Goal: Task Accomplishment & Management: Use online tool/utility

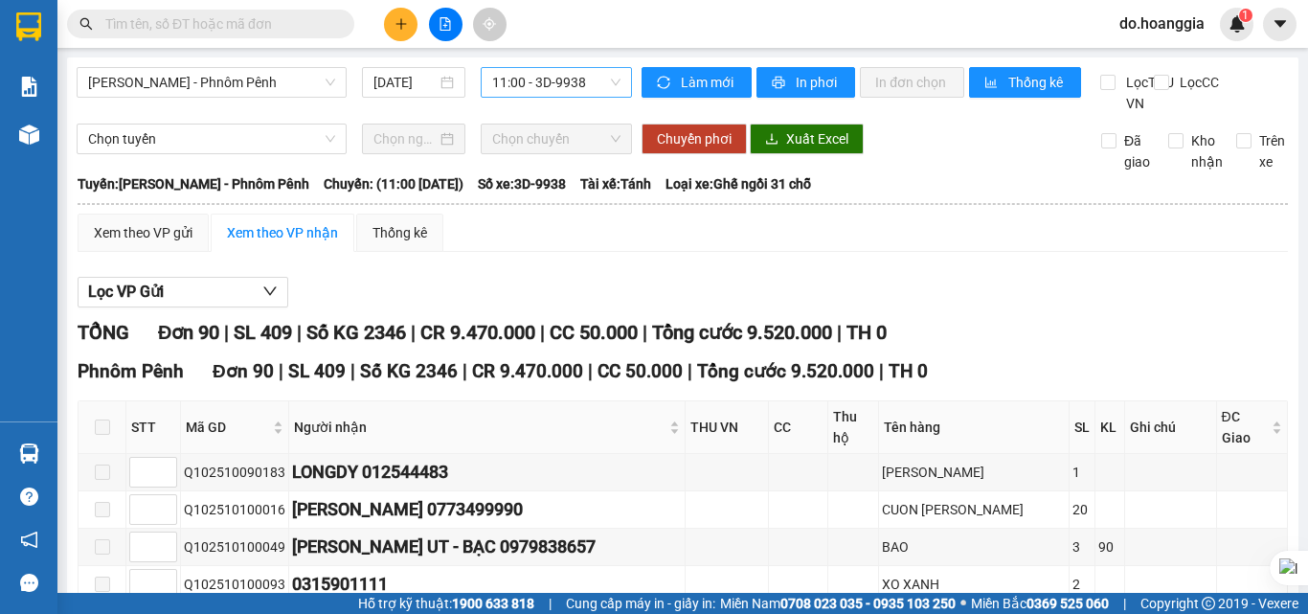
click at [551, 72] on span "11:00 - 3D-9938" at bounding box center [556, 82] width 128 height 29
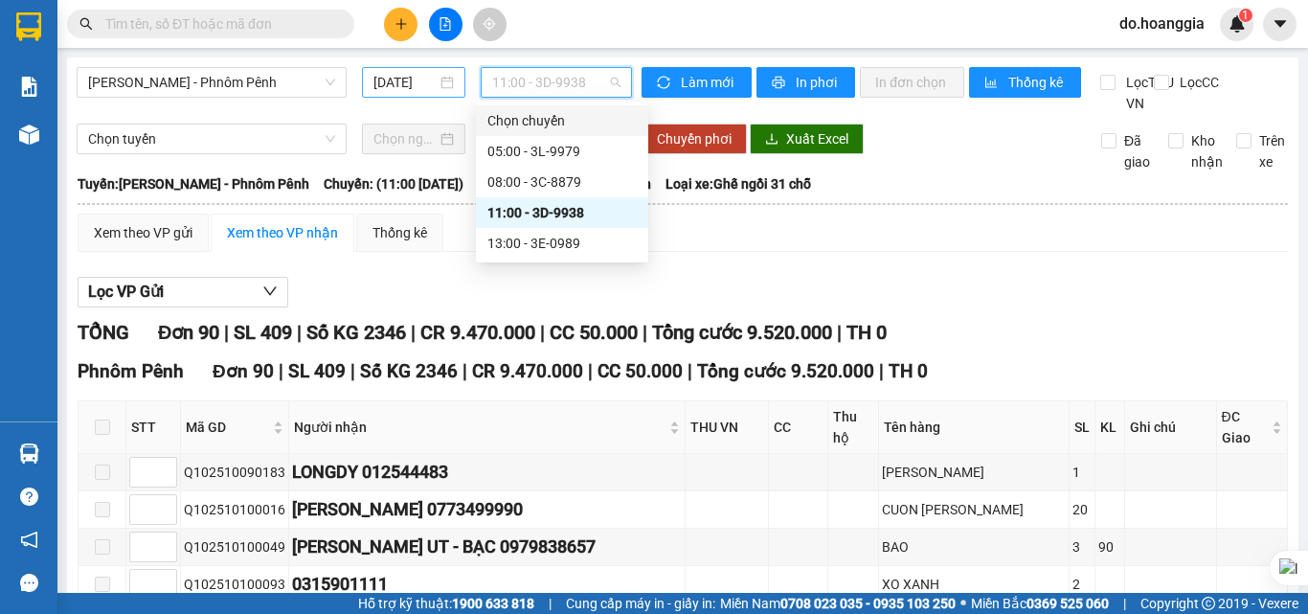
click at [407, 84] on input "[DATE]" at bounding box center [404, 82] width 63 height 21
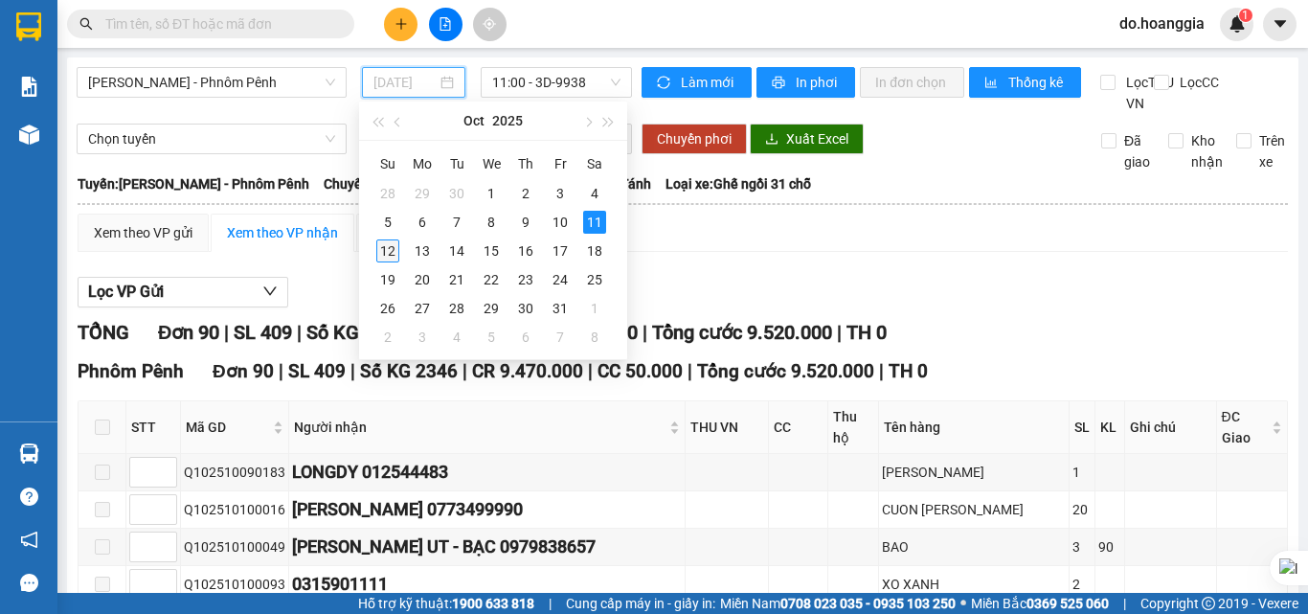
click at [388, 249] on div "12" at bounding box center [387, 250] width 23 height 23
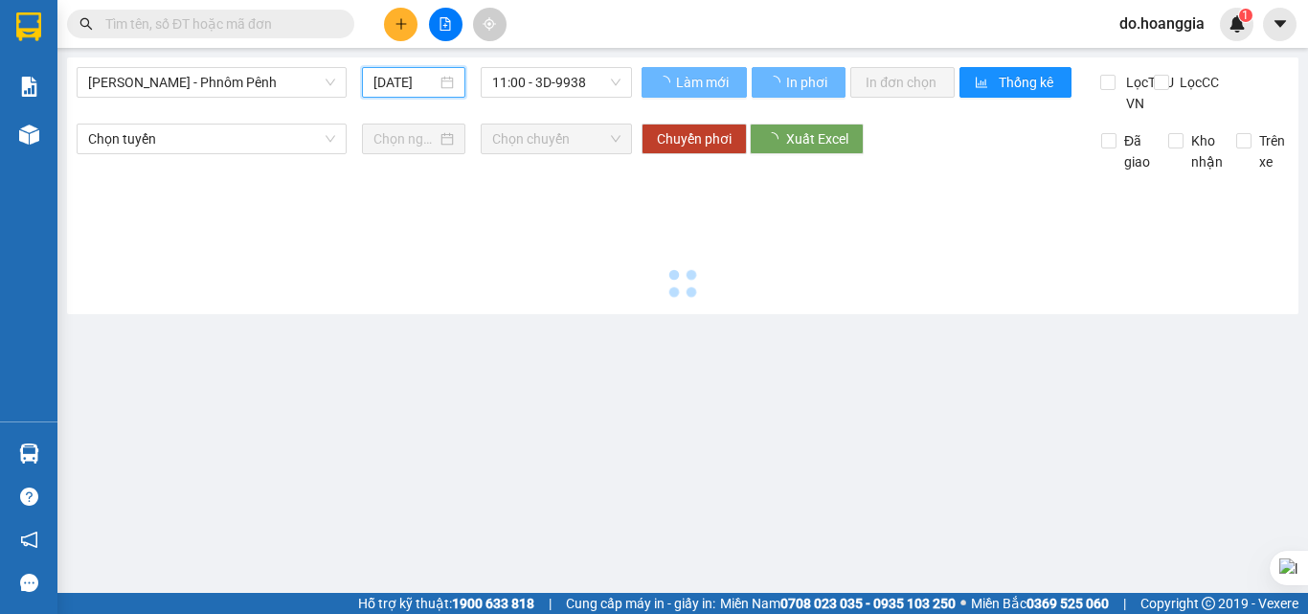
type input "[DATE]"
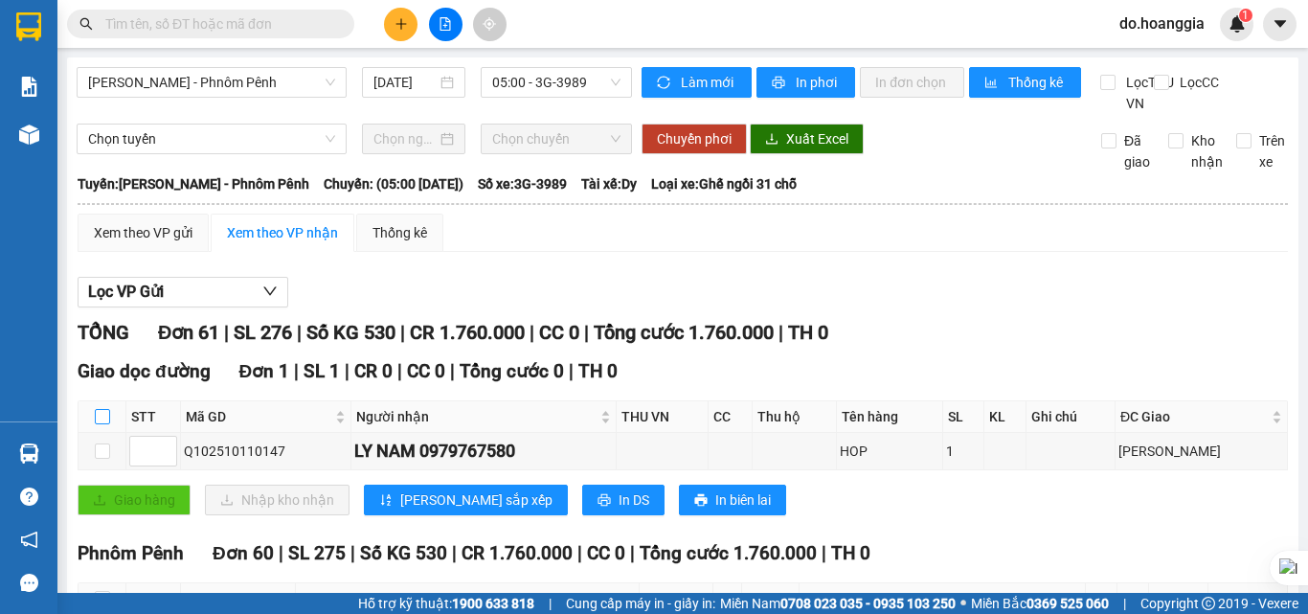
click at [107, 424] on input "checkbox" at bounding box center [102, 416] width 15 height 15
checkbox input "true"
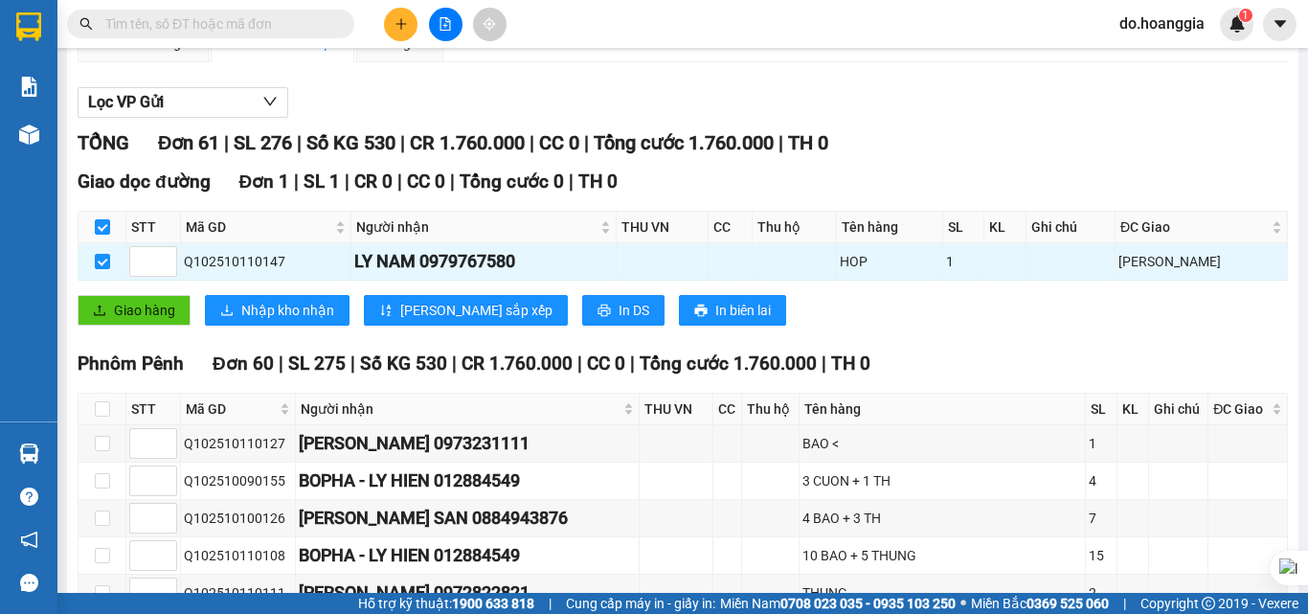
scroll to position [191, 0]
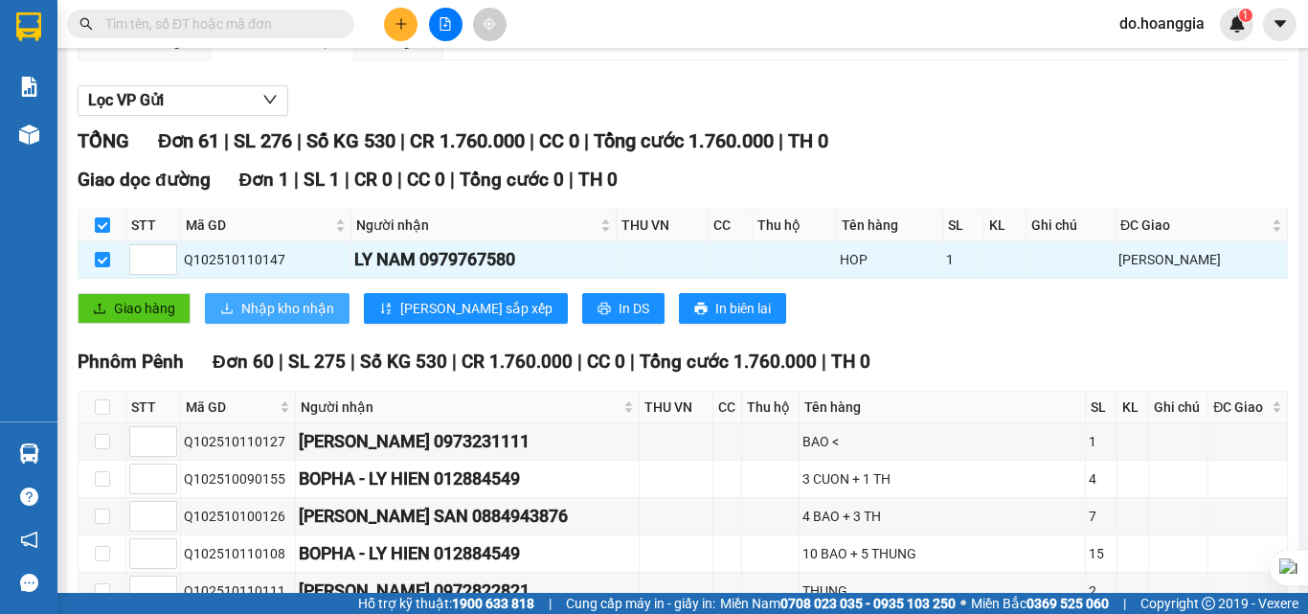
click at [297, 319] on span "Nhập kho nhận" at bounding box center [287, 308] width 93 height 21
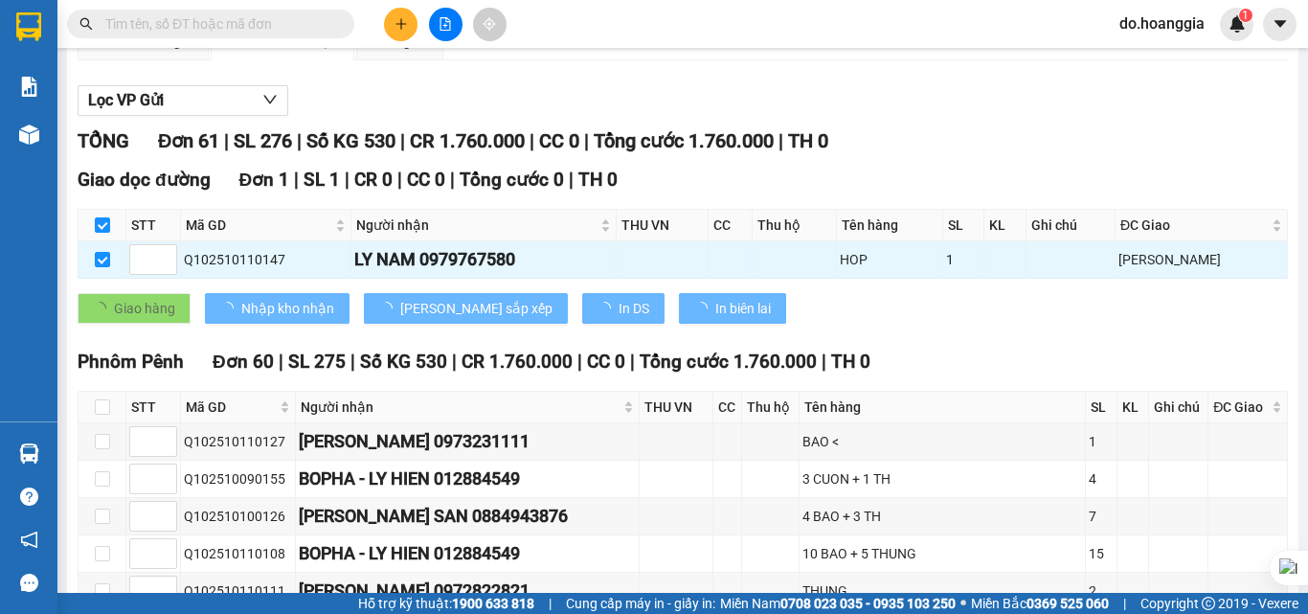
checkbox input "false"
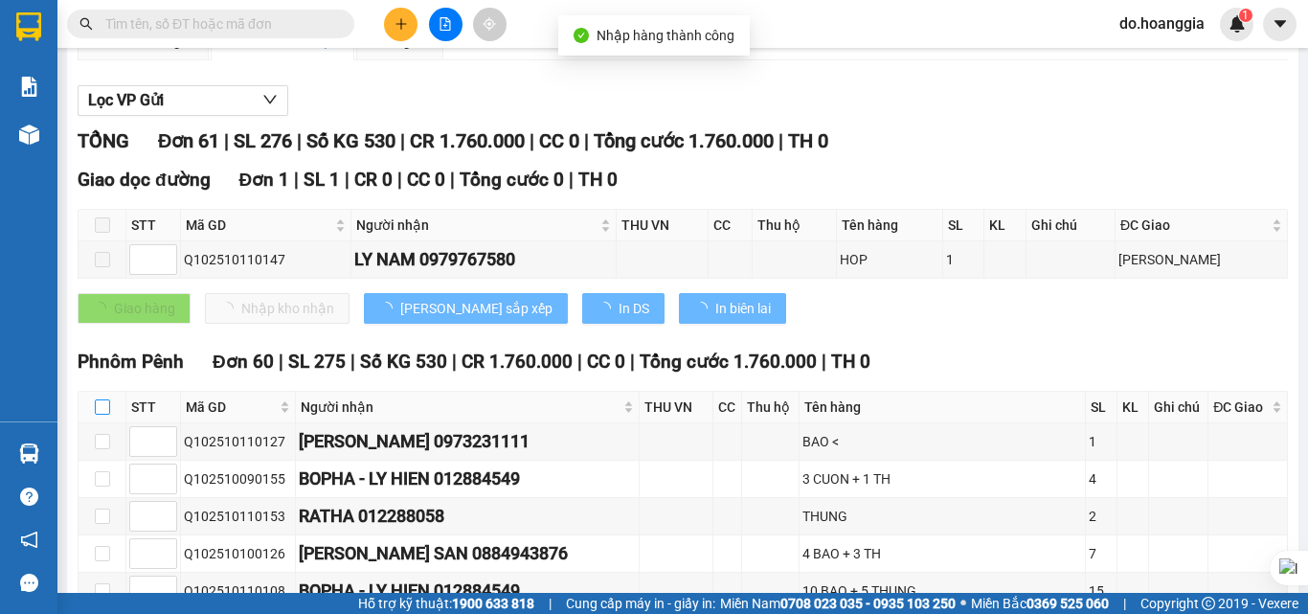
click at [105, 415] on input "checkbox" at bounding box center [102, 406] width 15 height 15
checkbox input "true"
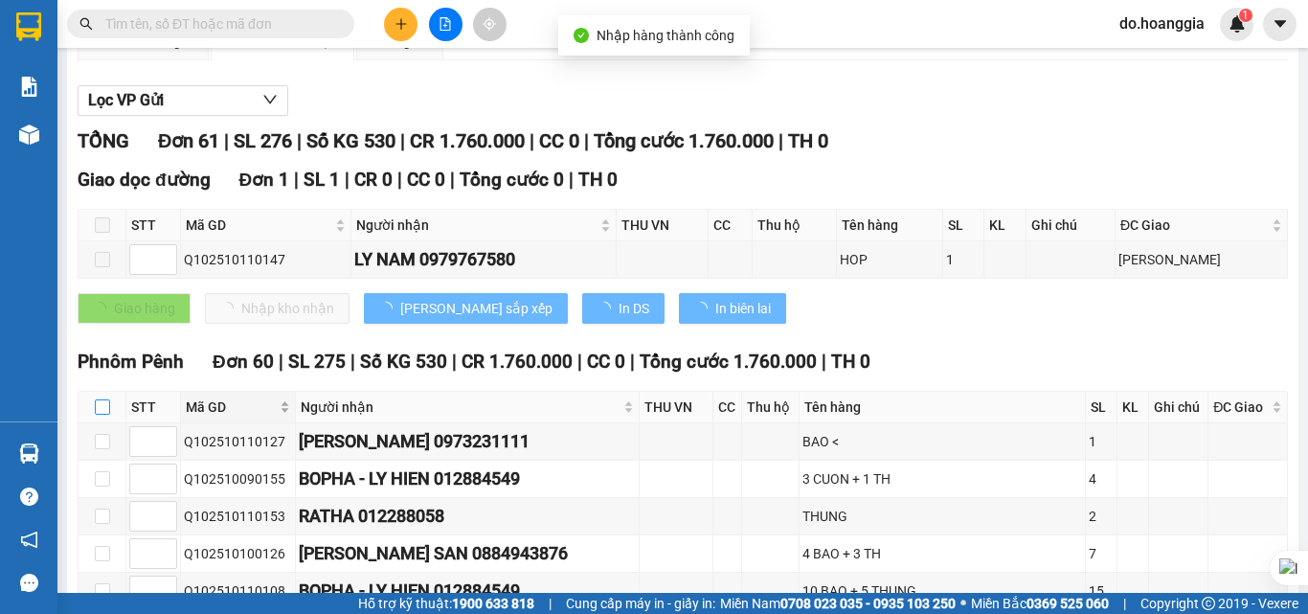
checkbox input "true"
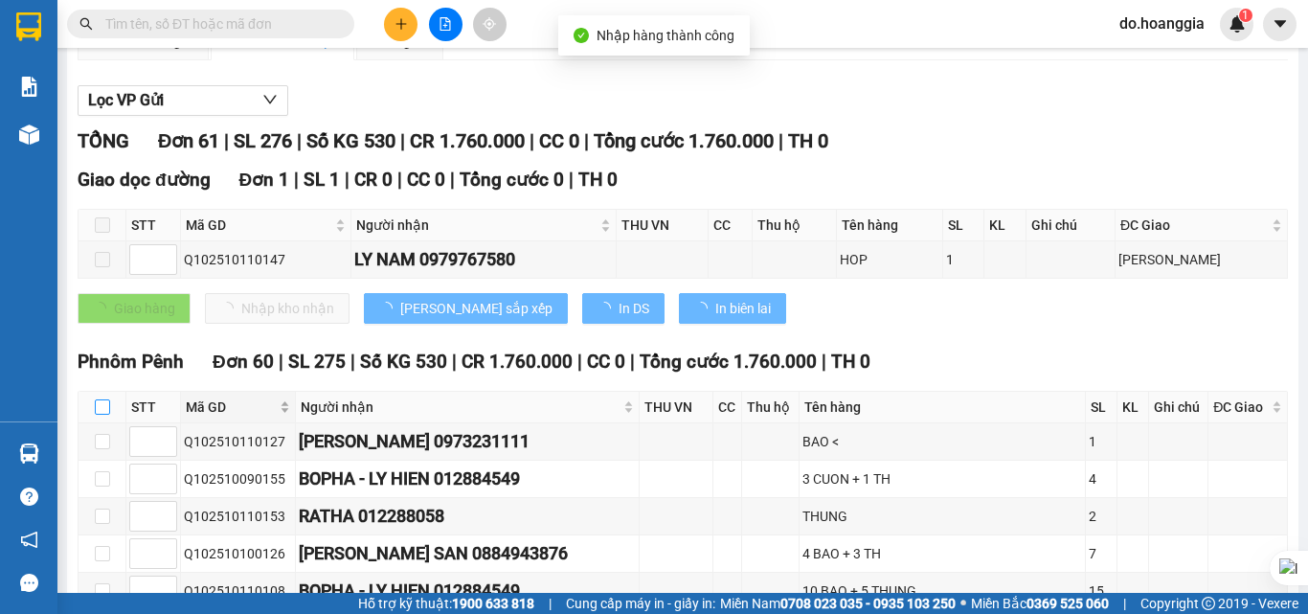
checkbox input "true"
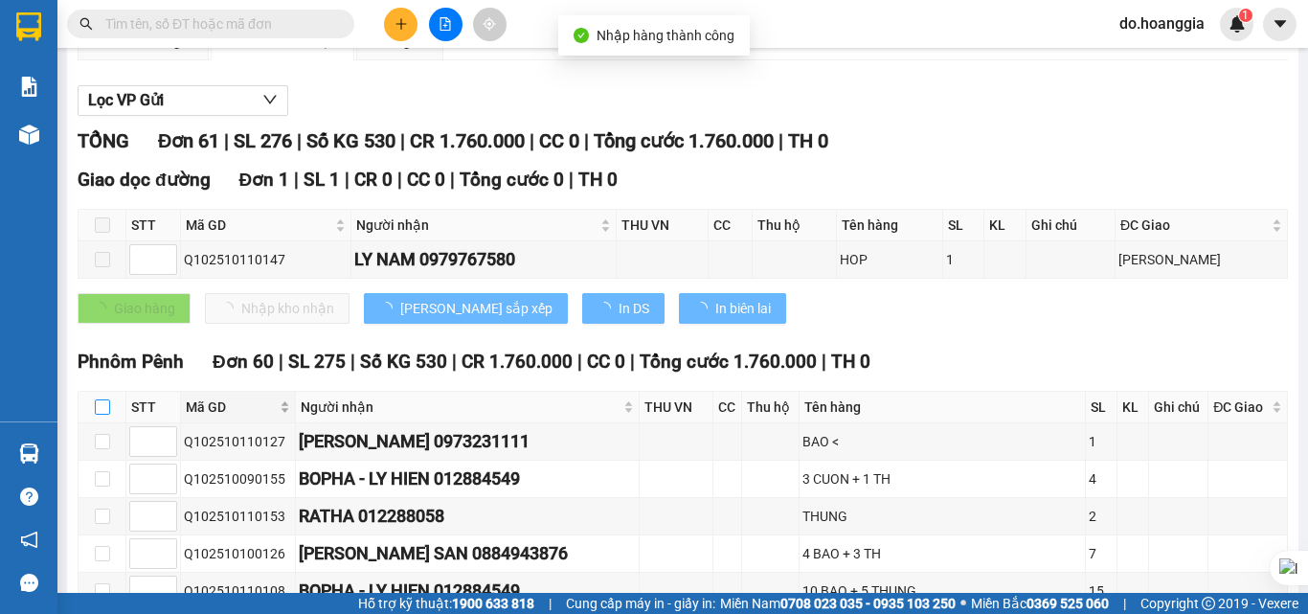
checkbox input "true"
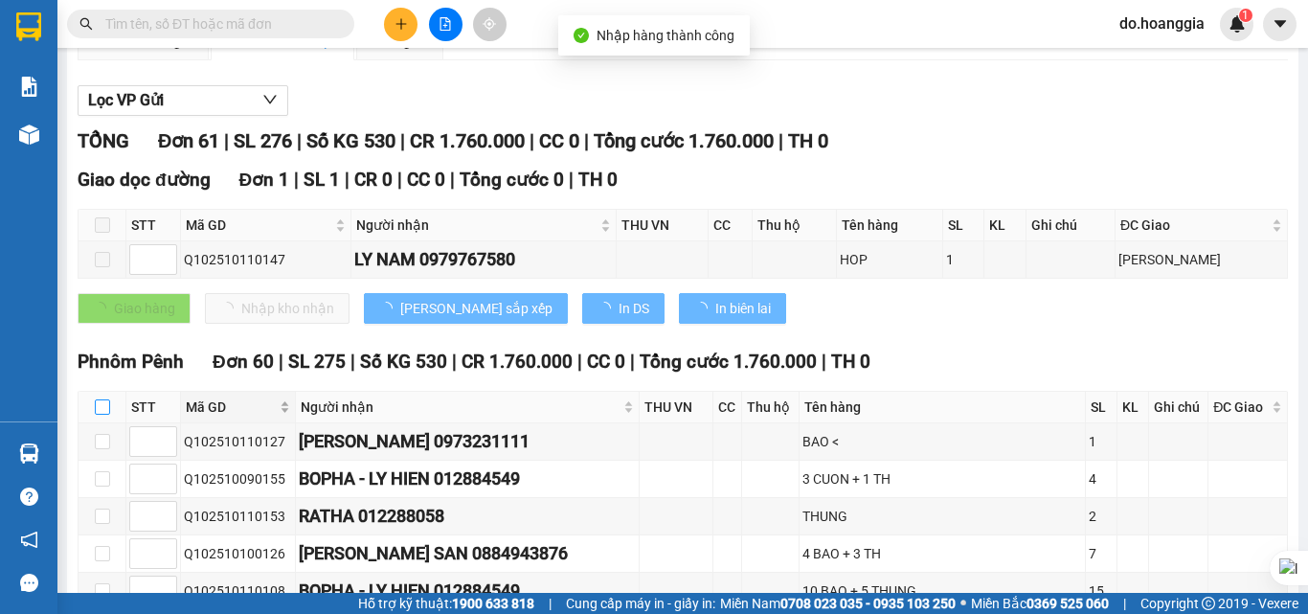
checkbox input "true"
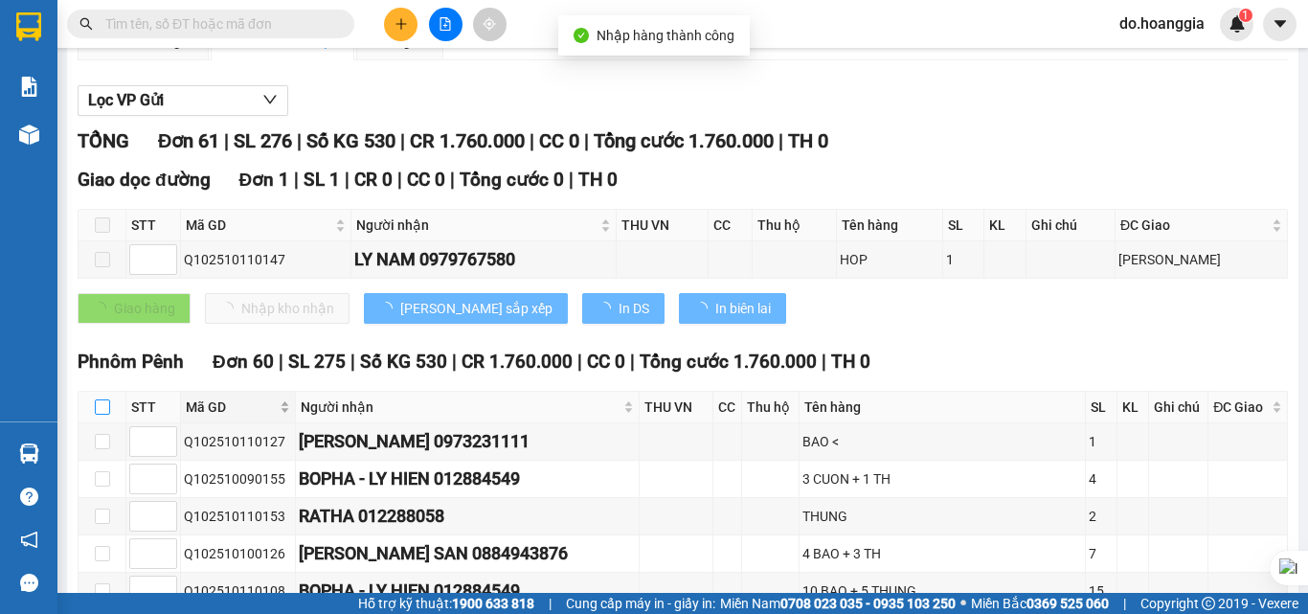
checkbox input "true"
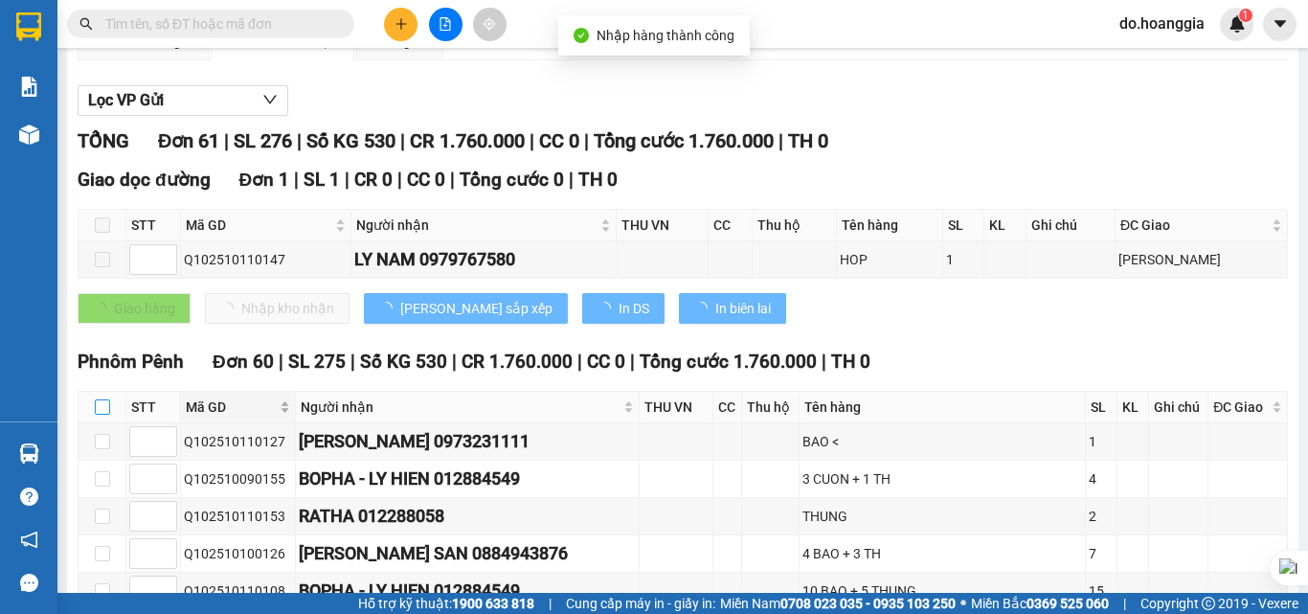
checkbox input "true"
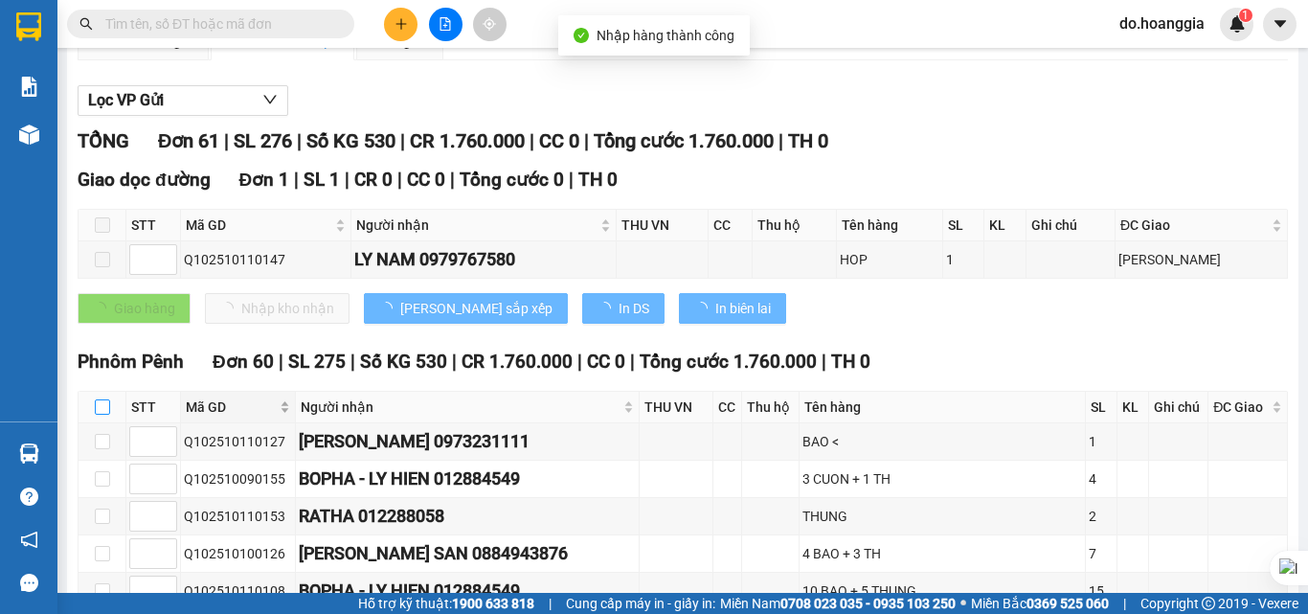
checkbox input "true"
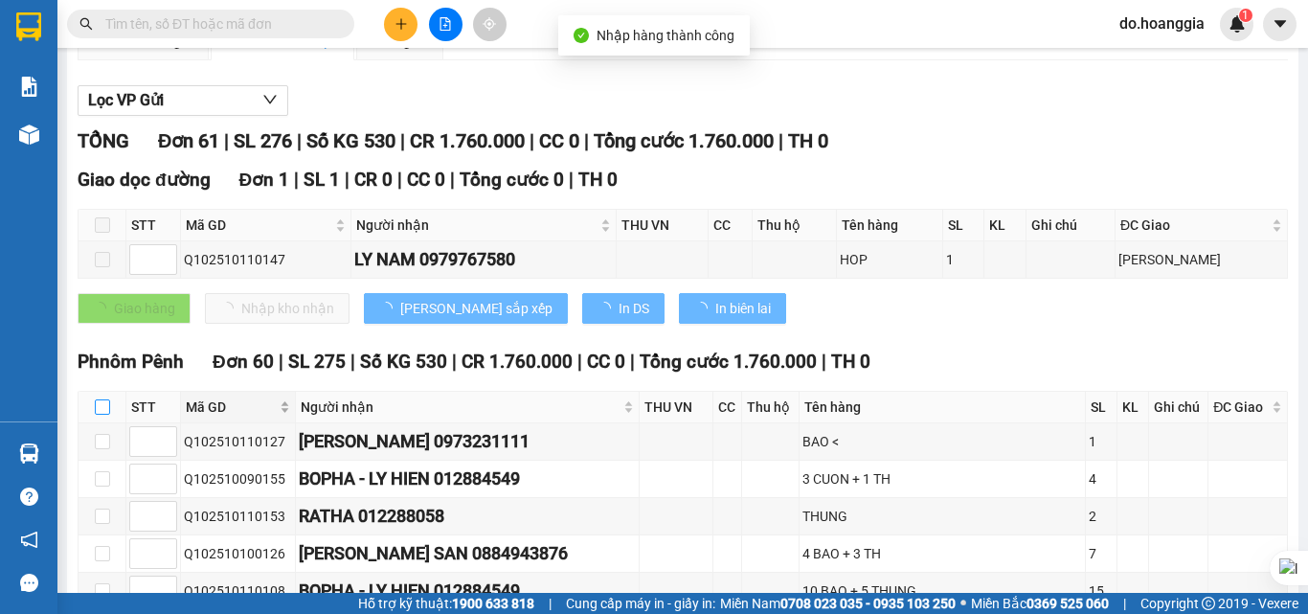
checkbox input "true"
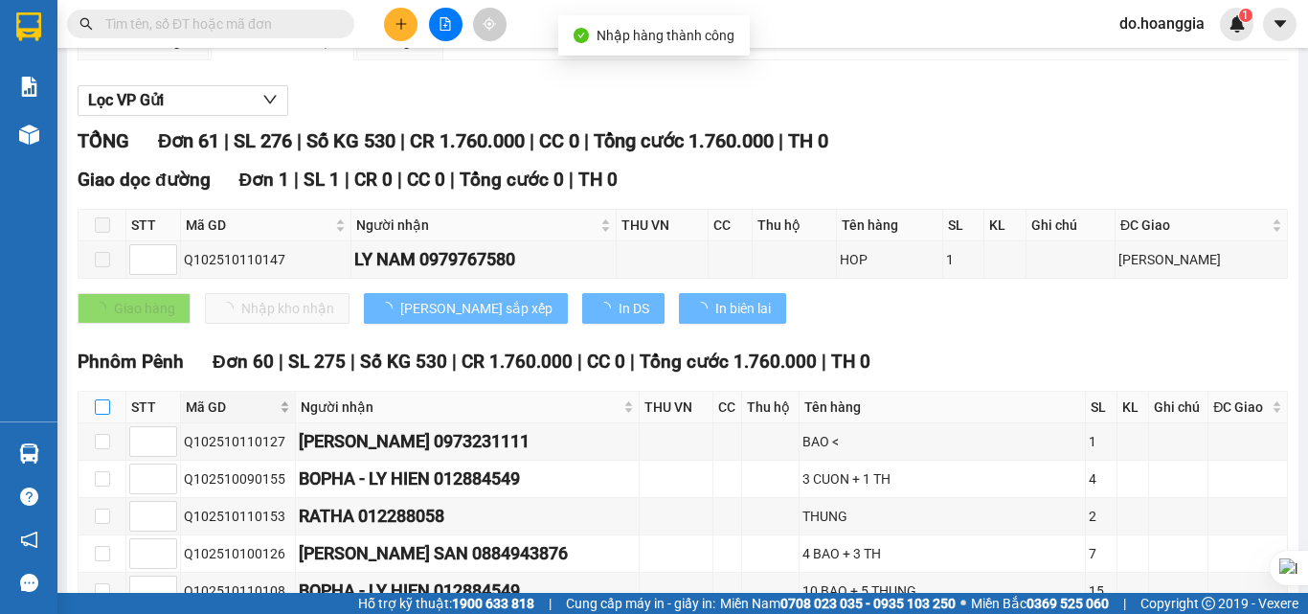
checkbox input "true"
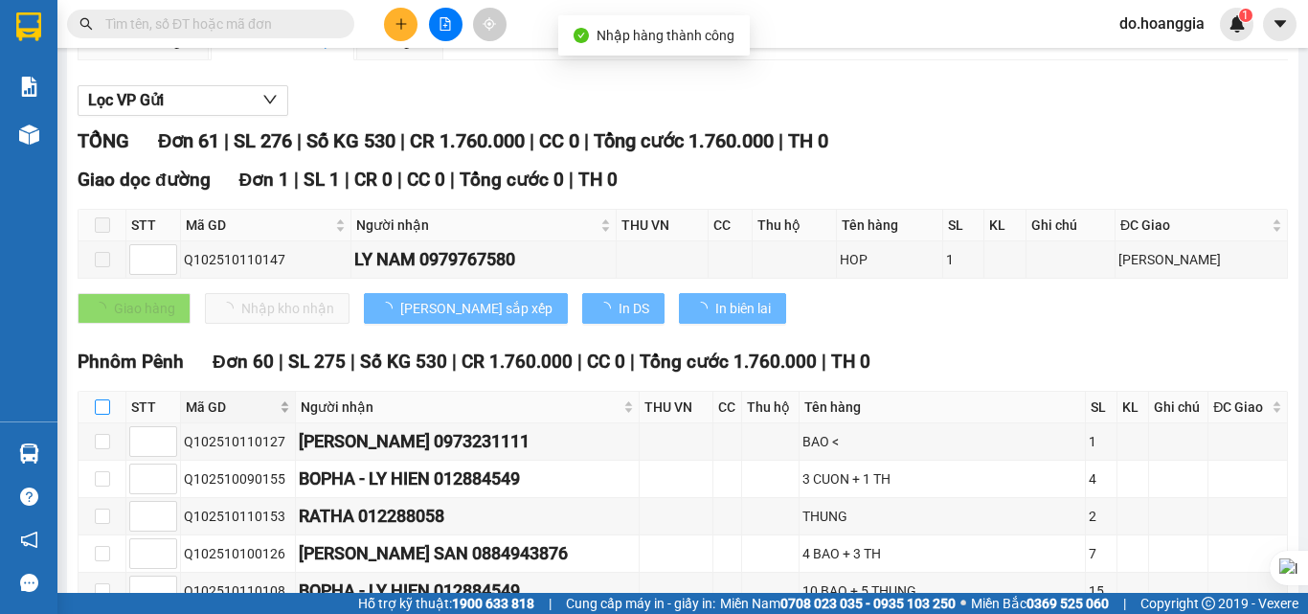
checkbox input "true"
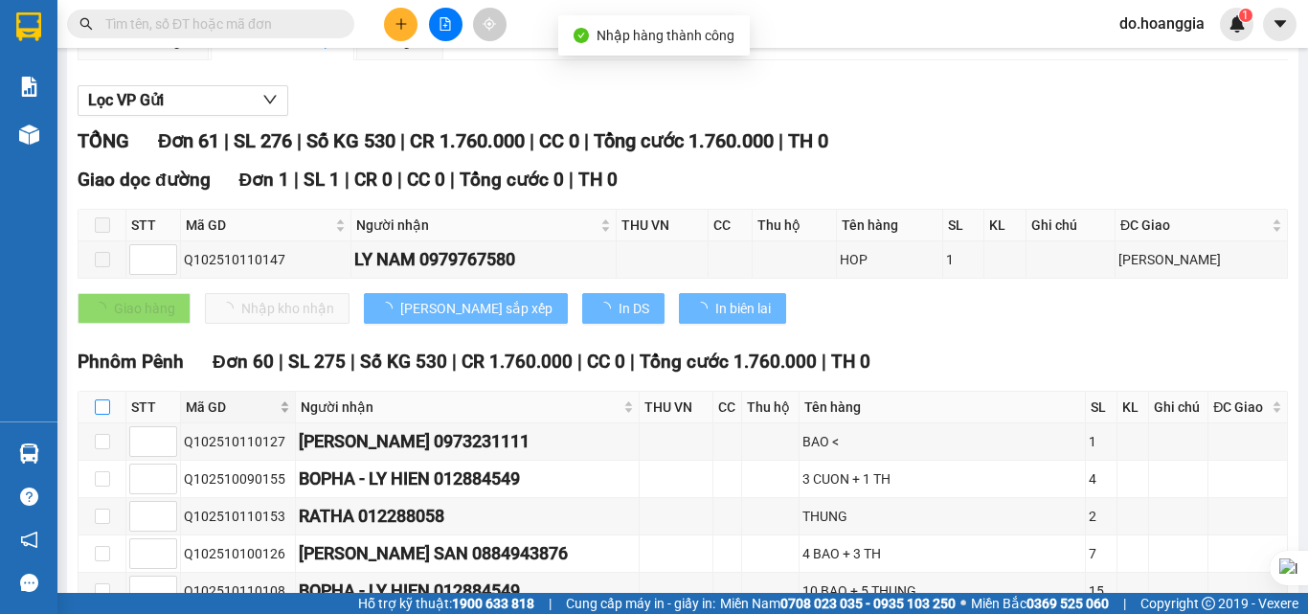
checkbox input "true"
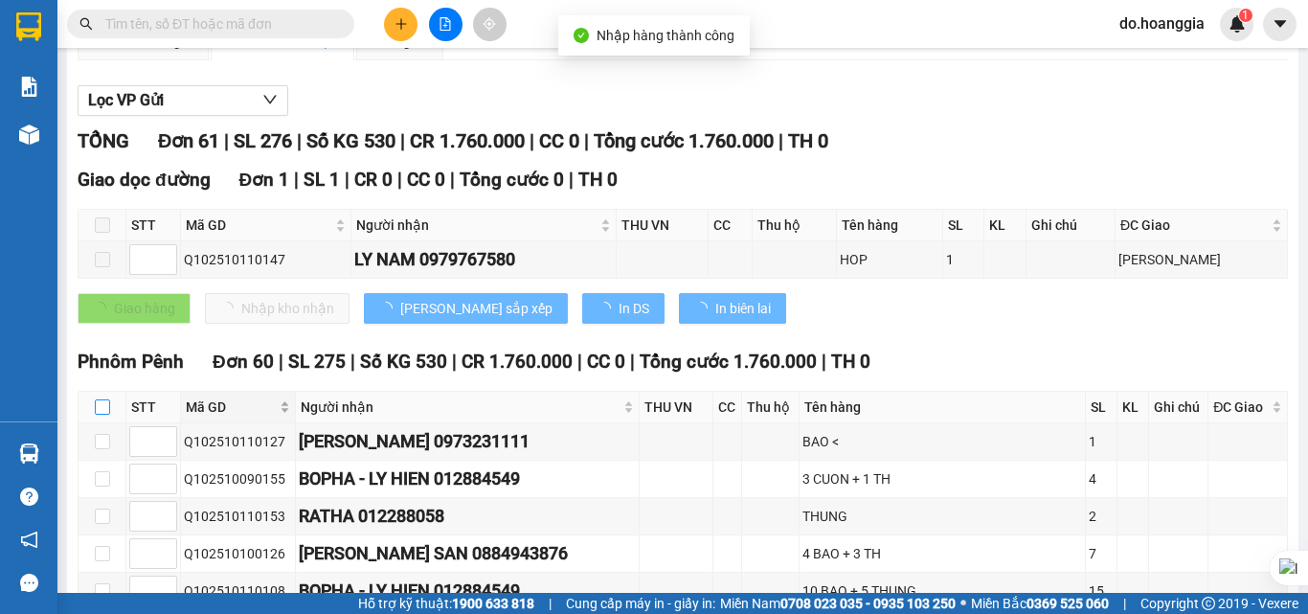
checkbox input "true"
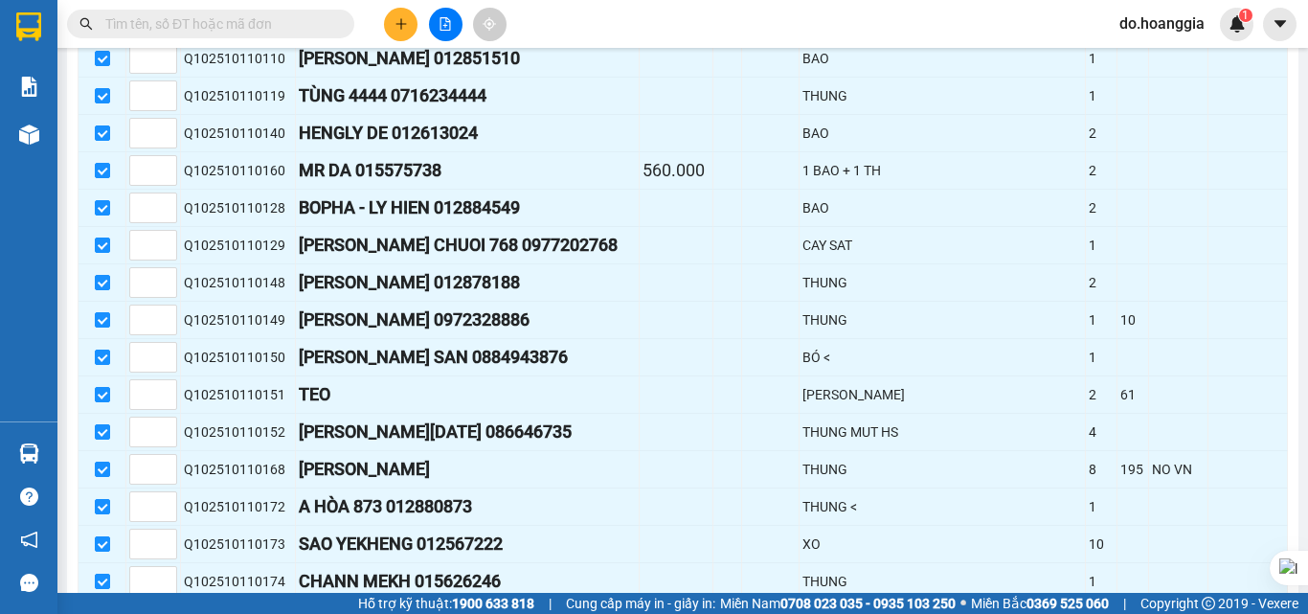
scroll to position [2382, 0]
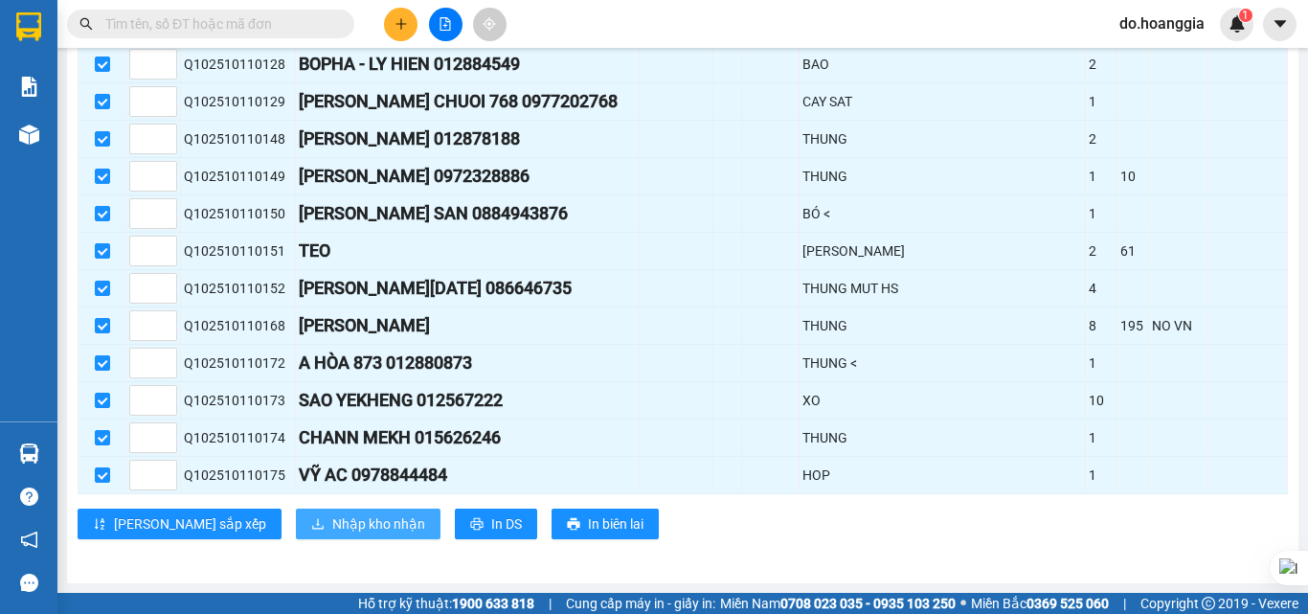
click at [332, 522] on span "Nhập kho nhận" at bounding box center [378, 523] width 93 height 21
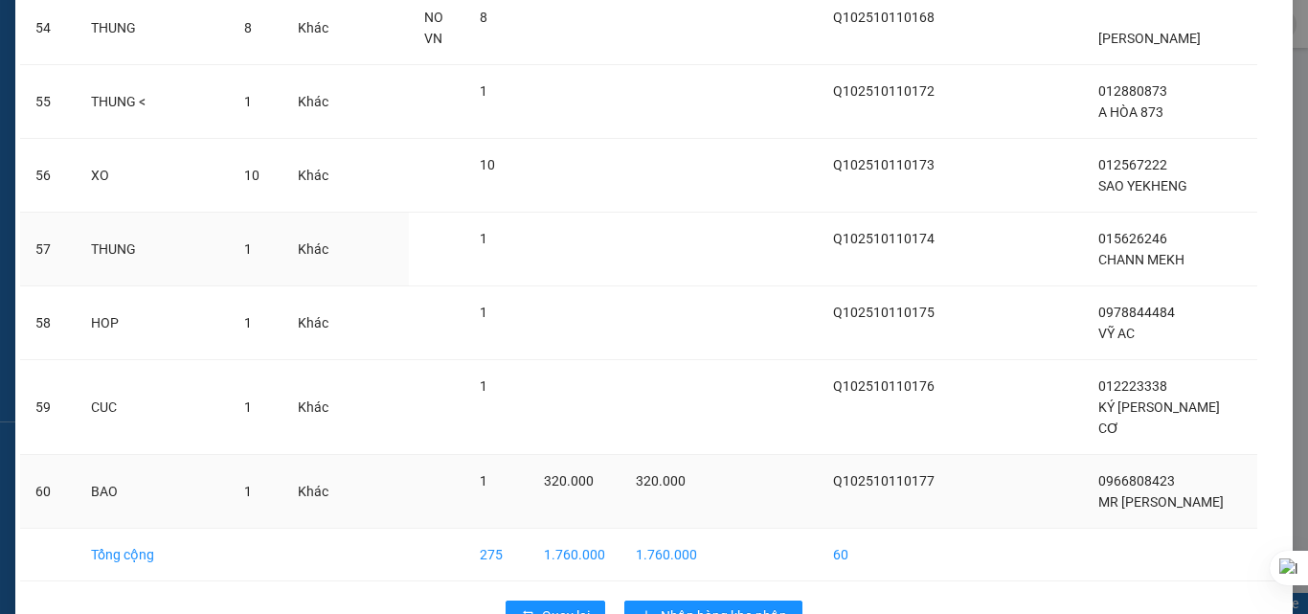
scroll to position [4279, 0]
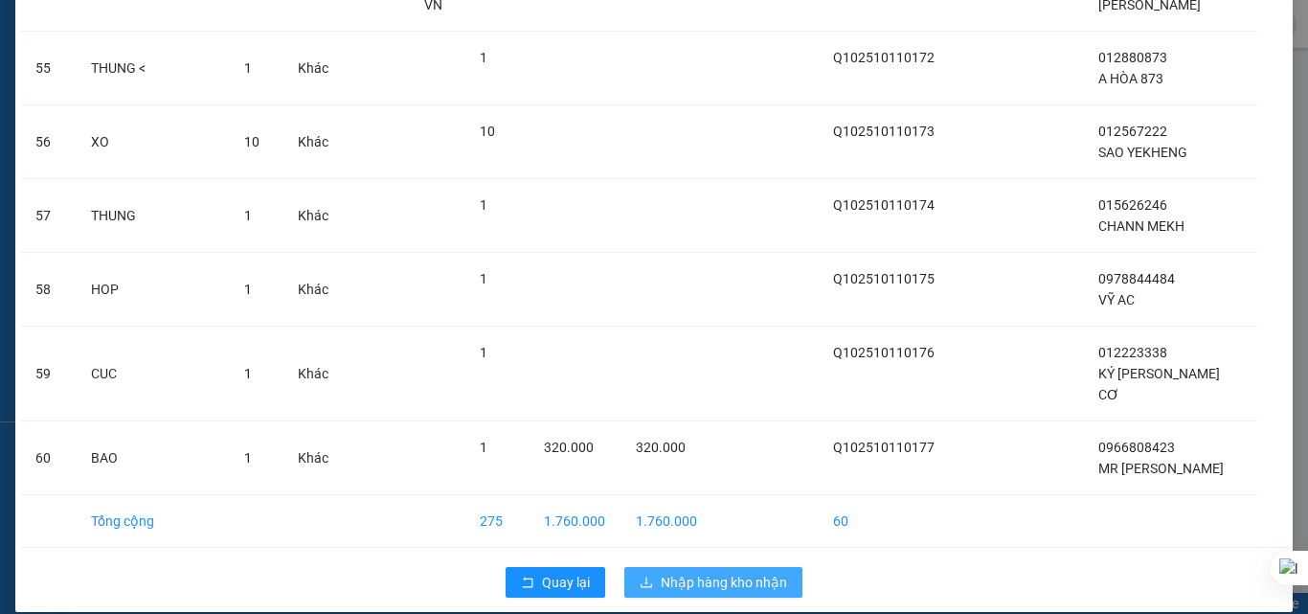
click at [738, 572] on span "Nhập hàng kho nhận" at bounding box center [724, 582] width 126 height 21
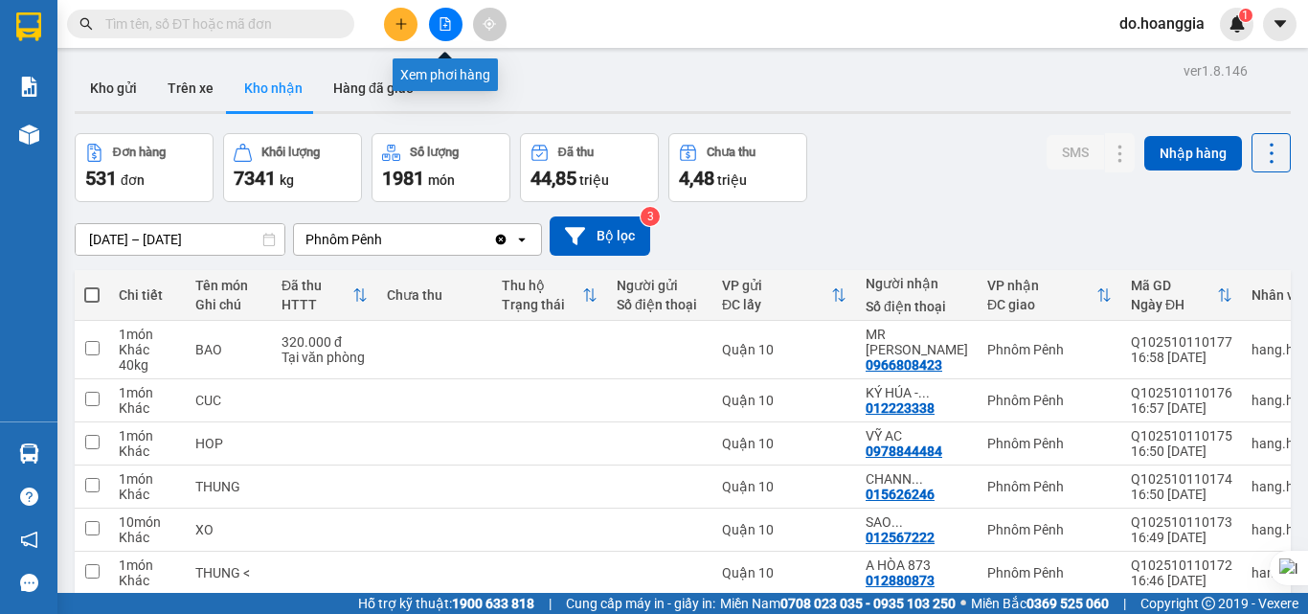
click at [441, 27] on icon "file-add" at bounding box center [445, 23] width 13 height 13
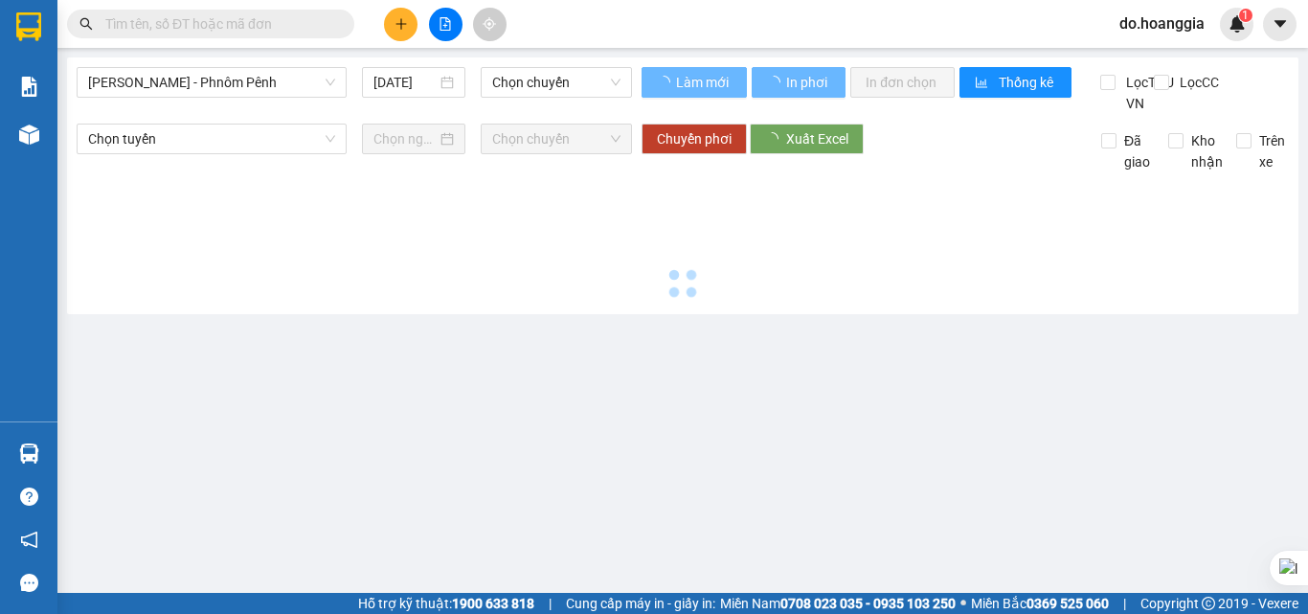
type input "[DATE]"
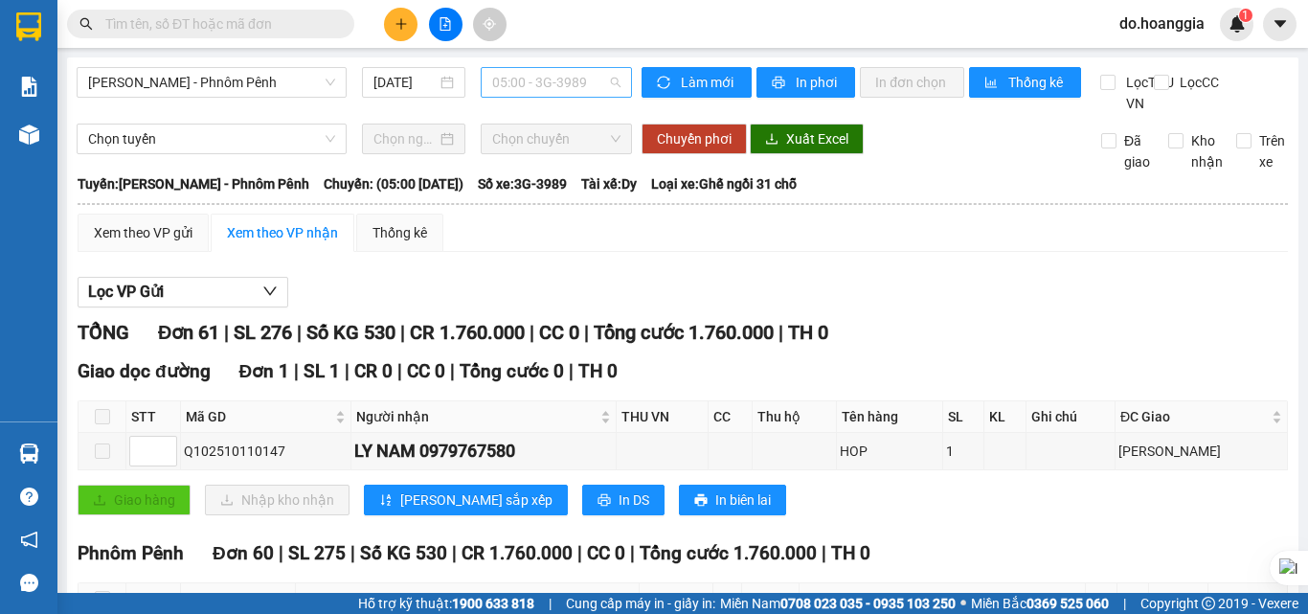
click at [547, 78] on span "05:00 - 3G-3989" at bounding box center [556, 82] width 128 height 29
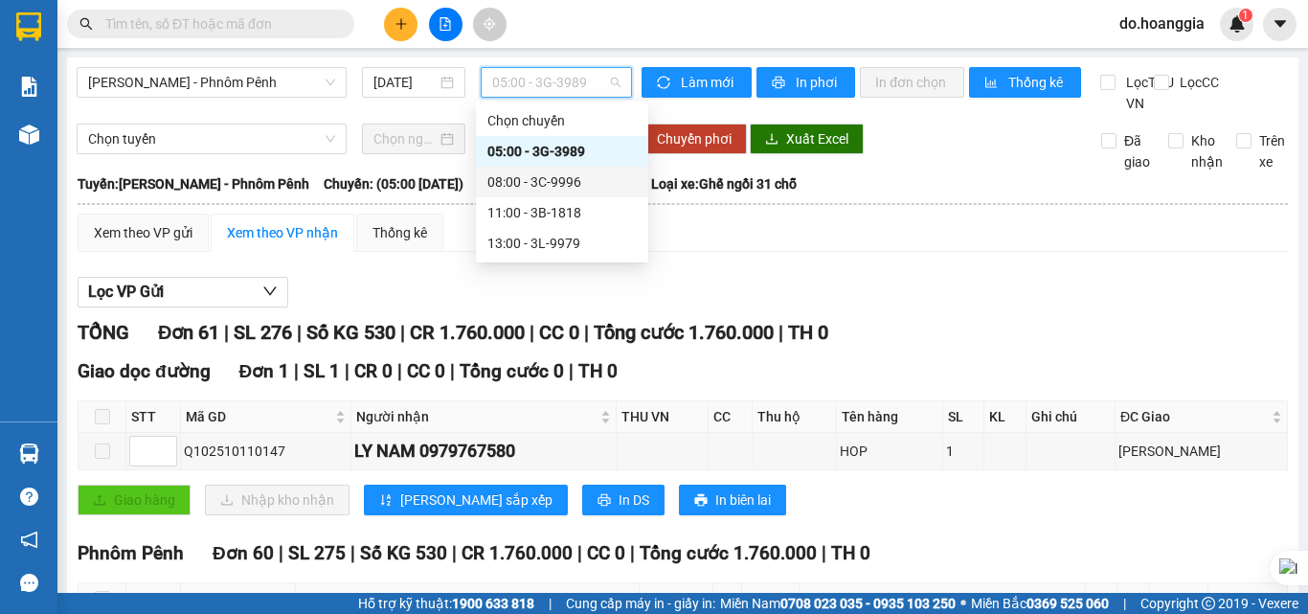
click at [567, 179] on div "08:00 - 3C-9996" at bounding box center [561, 181] width 149 height 21
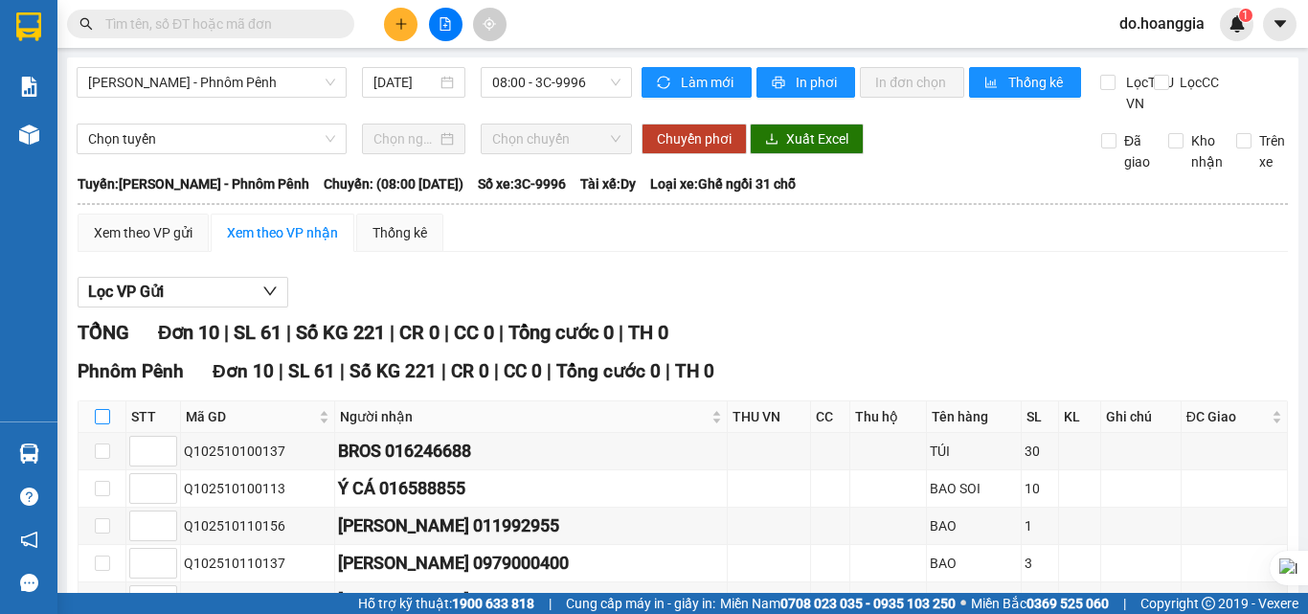
click at [103, 424] on input "checkbox" at bounding box center [102, 416] width 15 height 15
checkbox input "true"
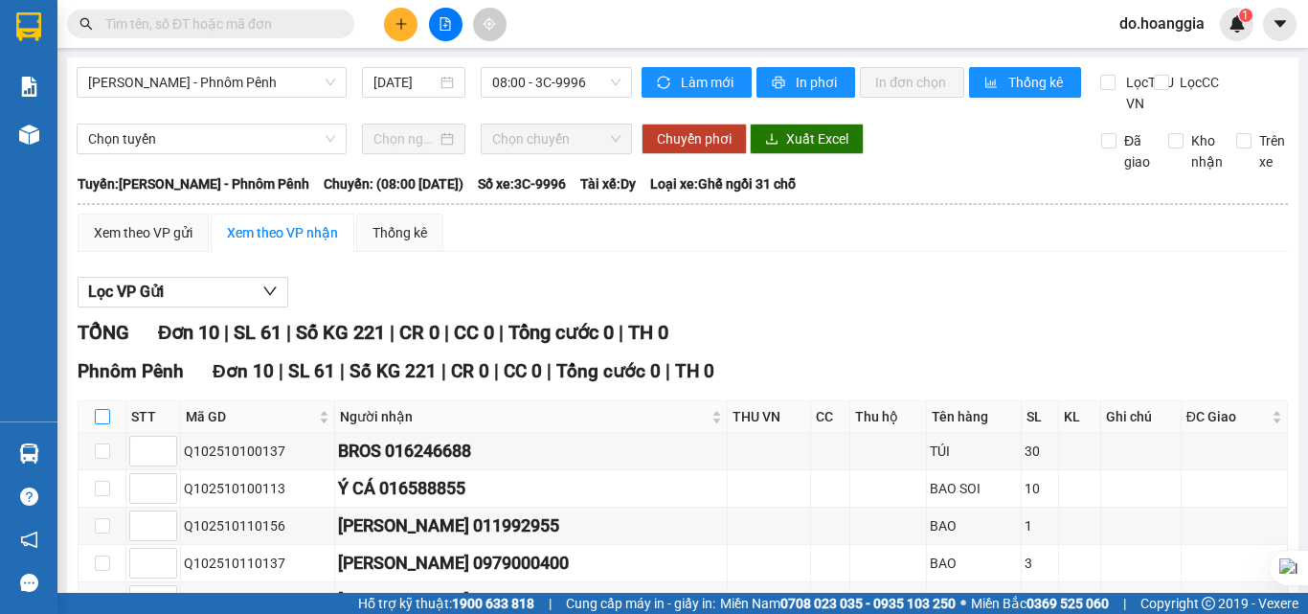
checkbox input "true"
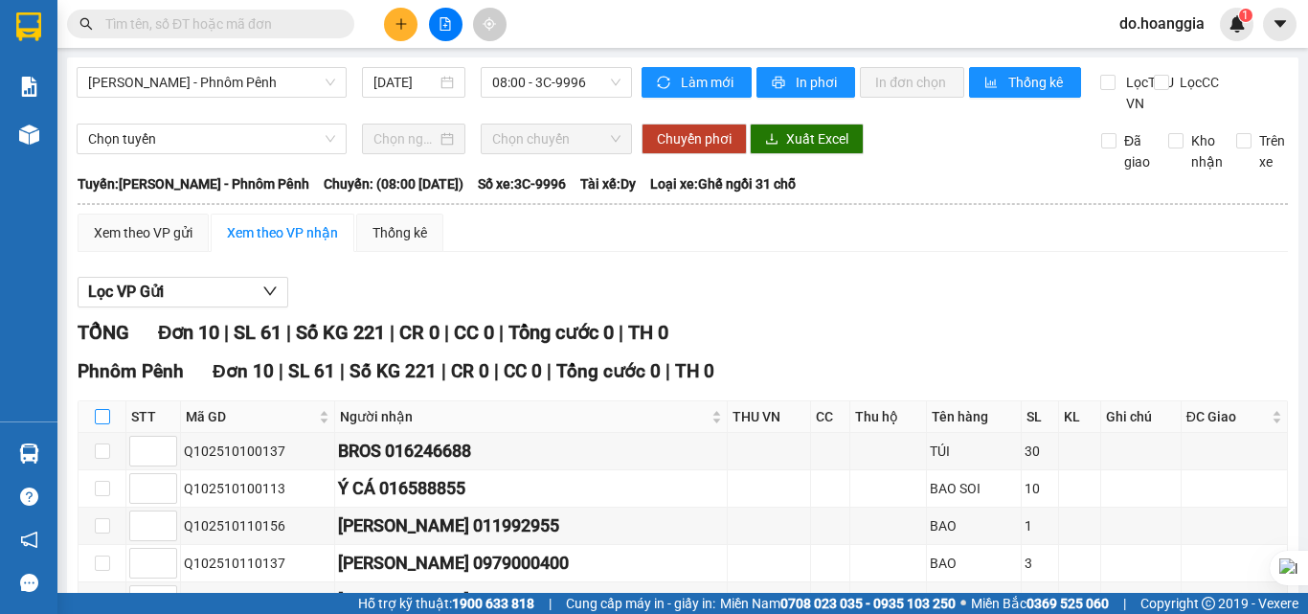
checkbox input "true"
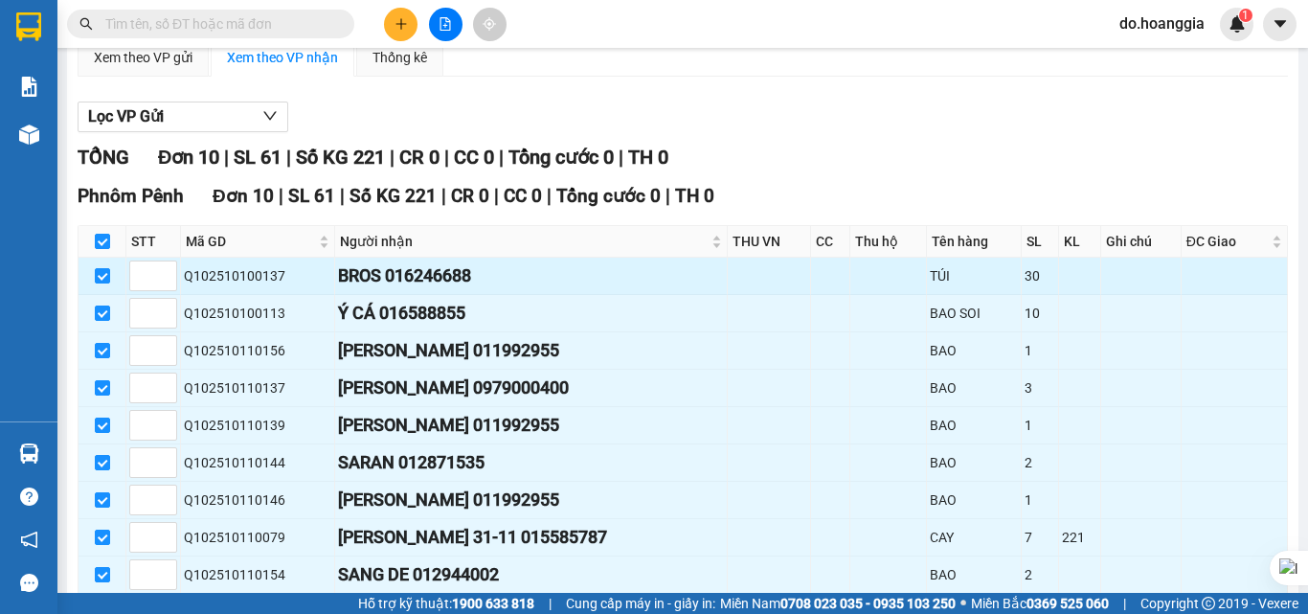
scroll to position [333, 0]
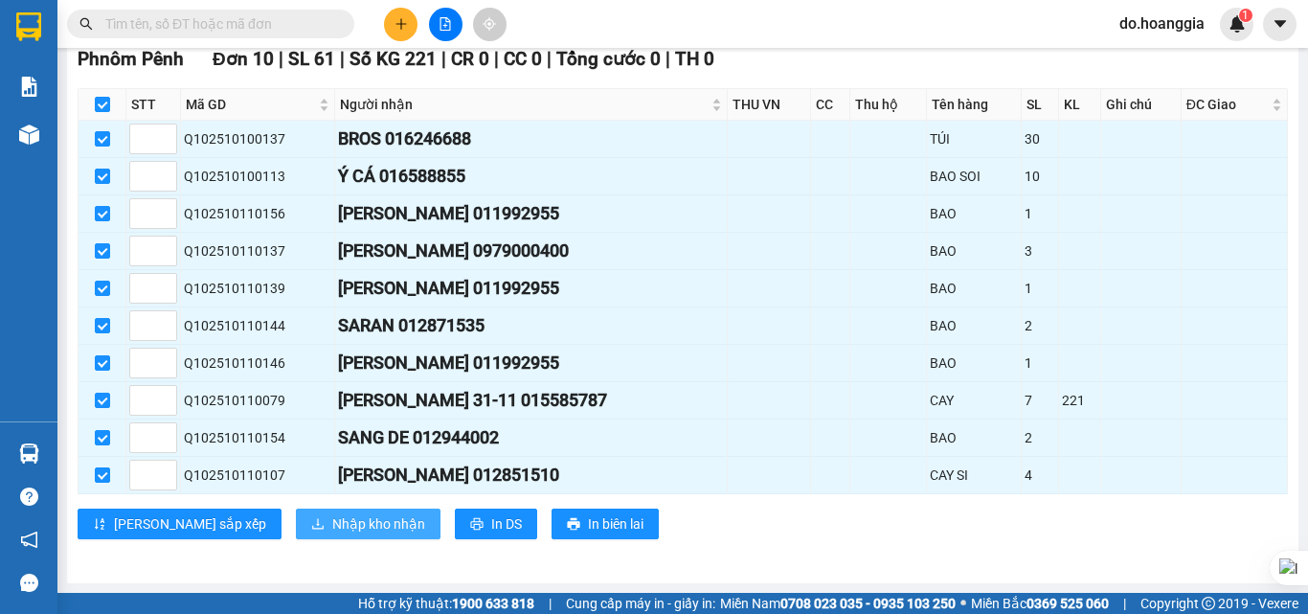
click at [332, 519] on span "Nhập kho nhận" at bounding box center [378, 523] width 93 height 21
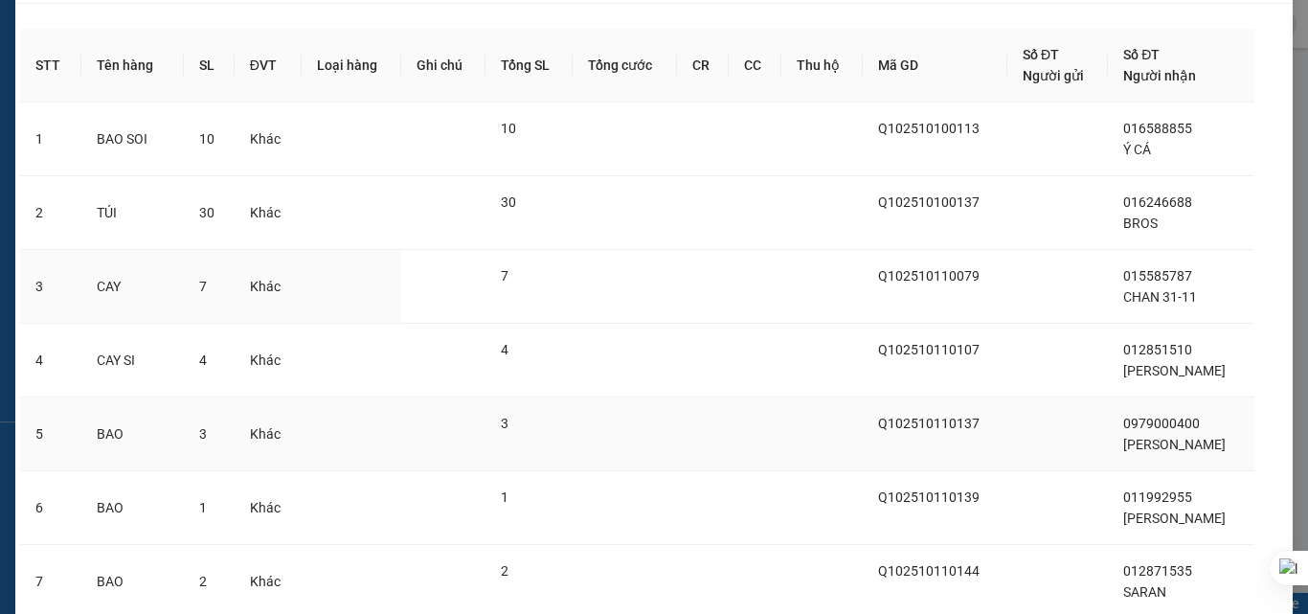
scroll to position [424, 0]
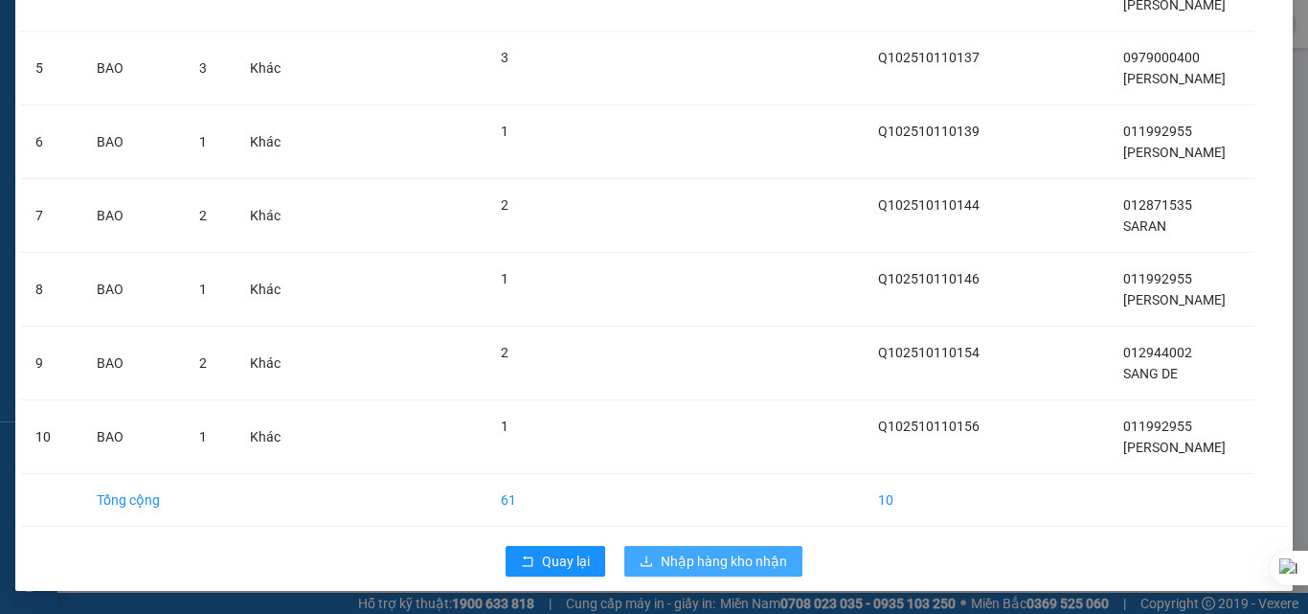
click at [709, 564] on span "Nhập hàng kho nhận" at bounding box center [724, 561] width 126 height 21
